Goal: Information Seeking & Learning: Learn about a topic

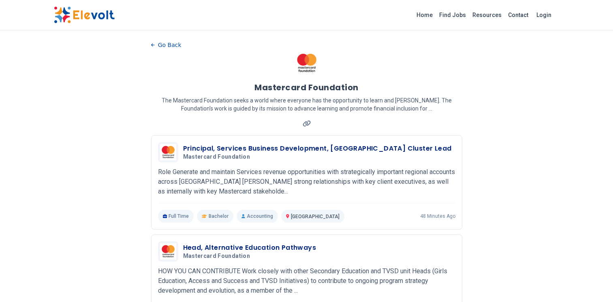
click at [460, 15] on link "Find Jobs" at bounding box center [452, 15] width 33 height 13
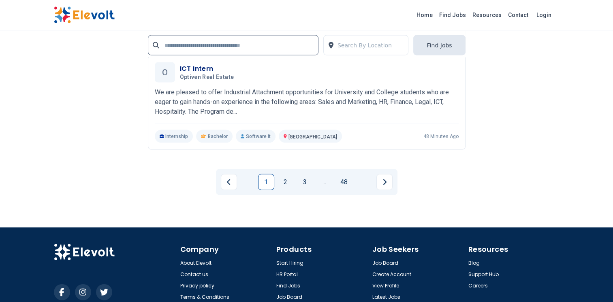
scroll to position [1774, 0]
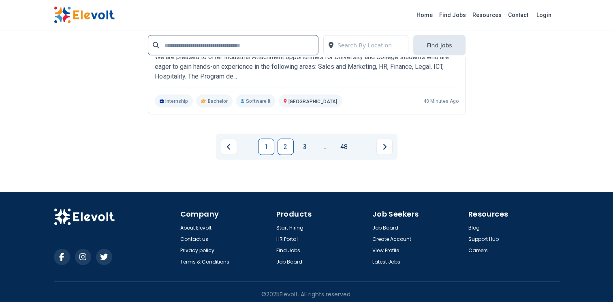
click at [289, 148] on link "2" at bounding box center [286, 147] width 16 height 16
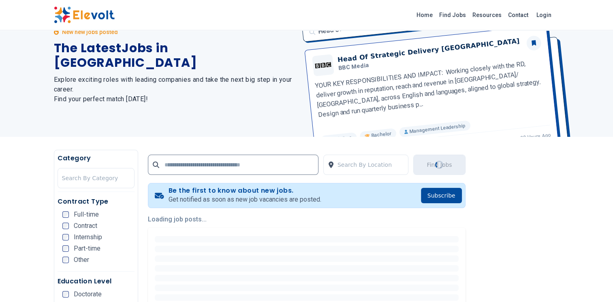
scroll to position [0, 0]
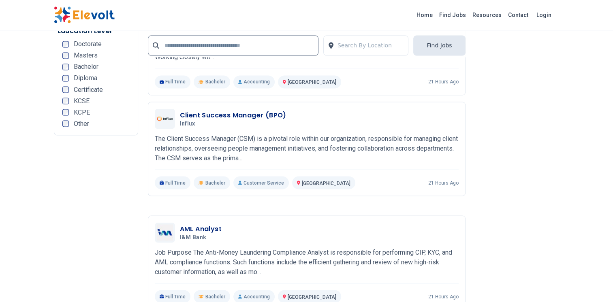
scroll to position [1738, 0]
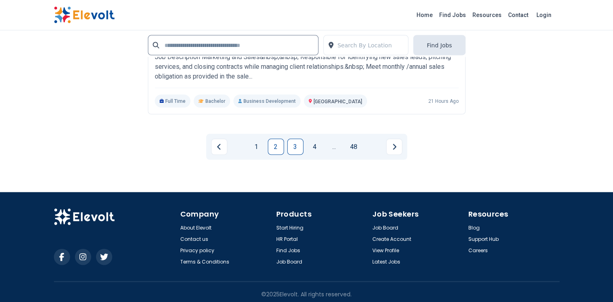
click at [297, 144] on link "3" at bounding box center [295, 147] width 16 height 16
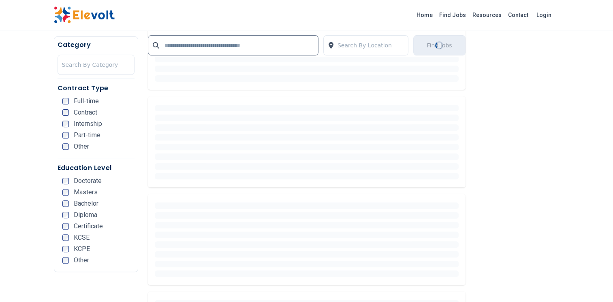
scroll to position [0, 0]
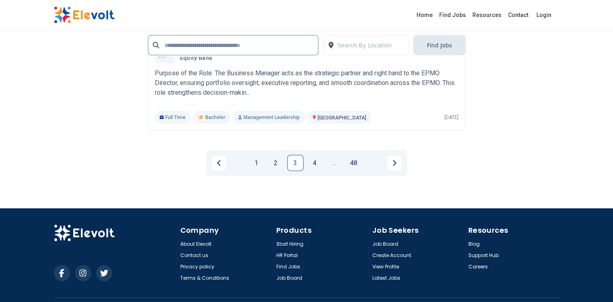
scroll to position [1701, 0]
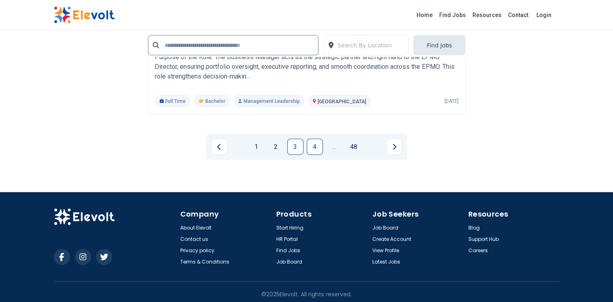
click at [322, 143] on link "4" at bounding box center [315, 147] width 16 height 16
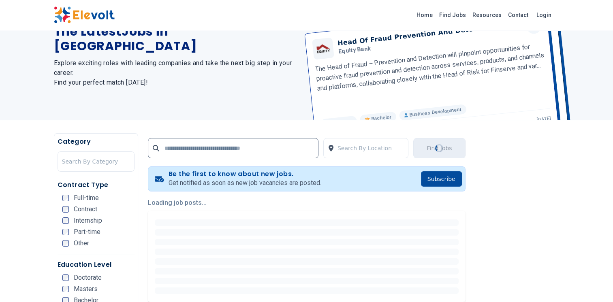
scroll to position [0, 0]
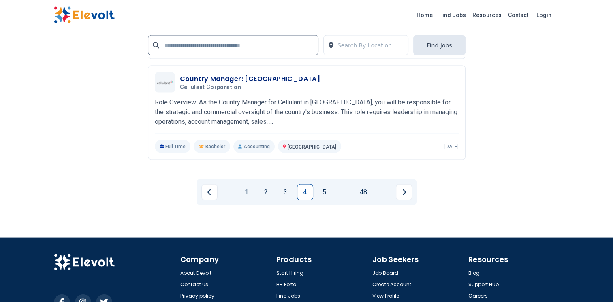
scroll to position [1656, 0]
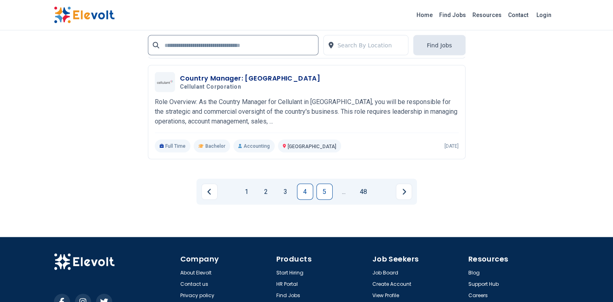
click at [326, 187] on link "5" at bounding box center [325, 192] width 16 height 16
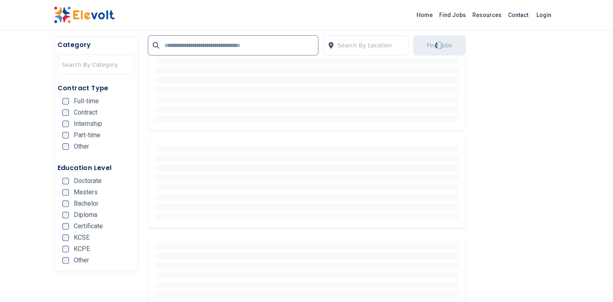
scroll to position [0, 0]
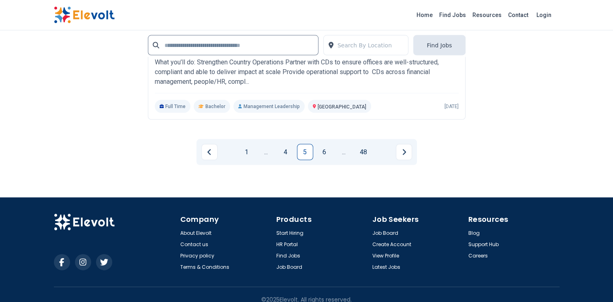
scroll to position [1701, 0]
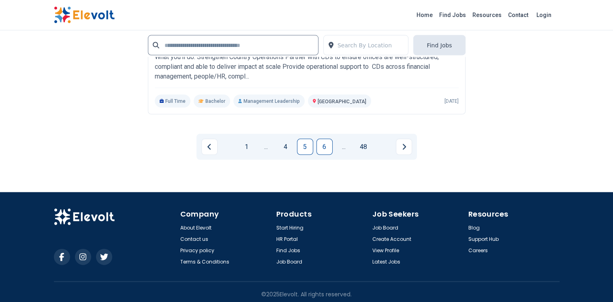
click at [327, 146] on link "6" at bounding box center [325, 147] width 16 height 16
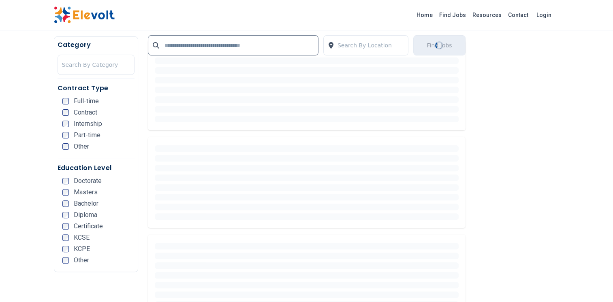
scroll to position [0, 0]
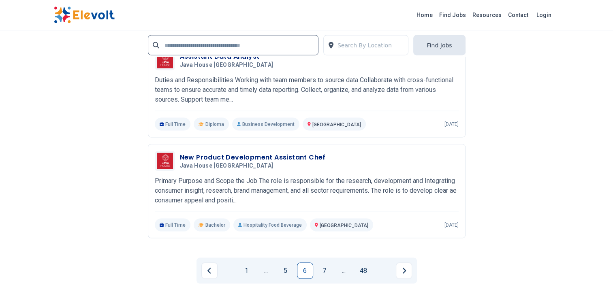
scroll to position [1581, 0]
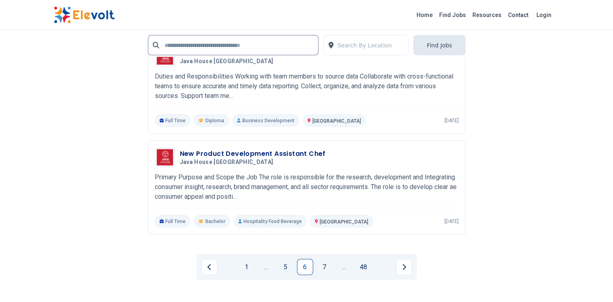
click at [415, 248] on div "1 ... 5 6 7 ... 48" at bounding box center [307, 267] width 318 height 39
click at [337, 259] on link "..." at bounding box center [344, 267] width 16 height 16
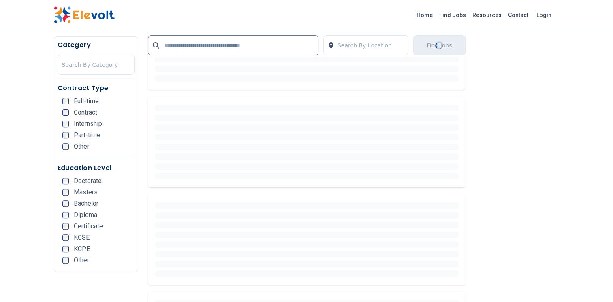
scroll to position [0, 0]
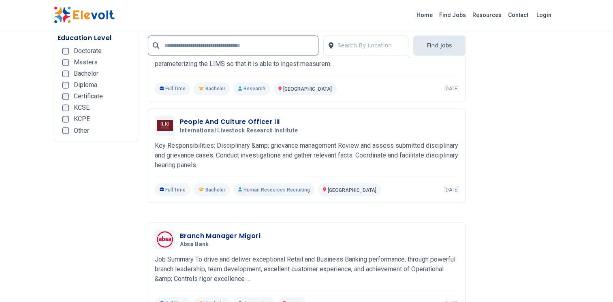
scroll to position [1400, 0]
